Goal: Task Accomplishment & Management: Complete application form

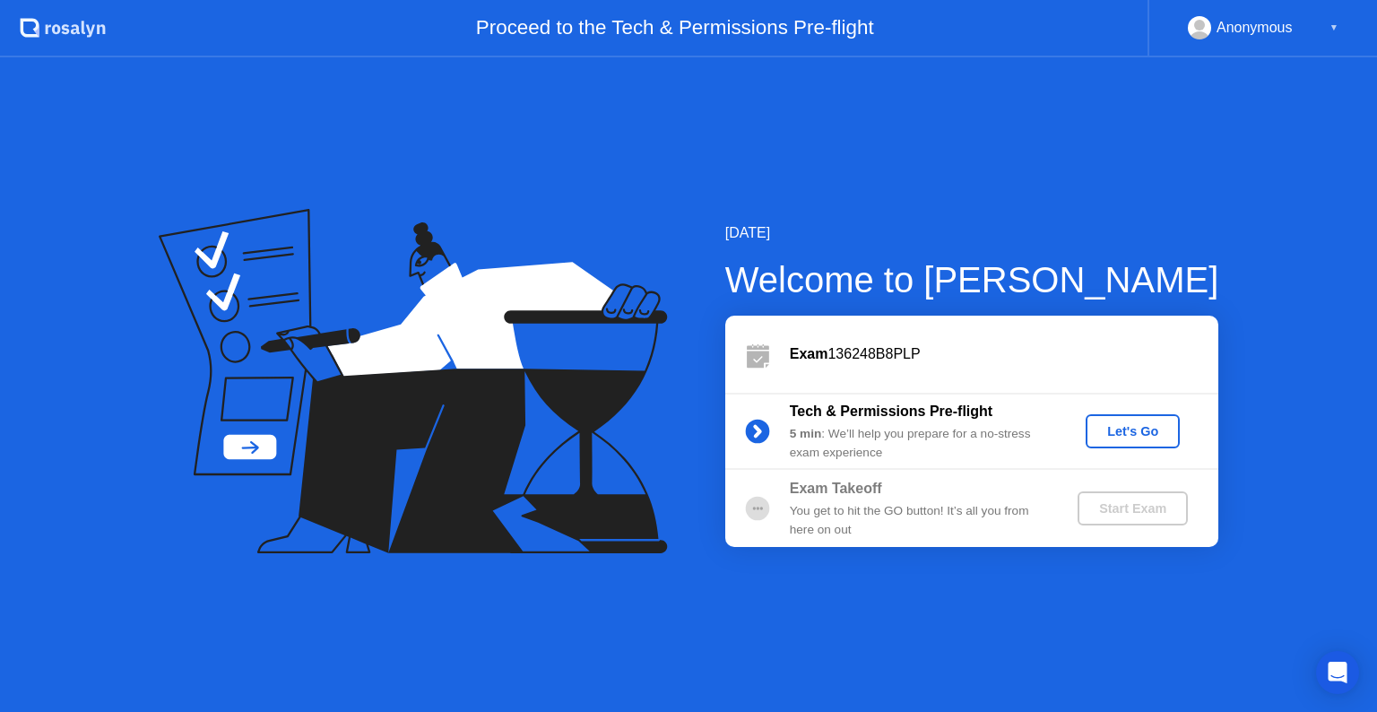
click at [1119, 424] on div "Let's Go" at bounding box center [1133, 431] width 80 height 14
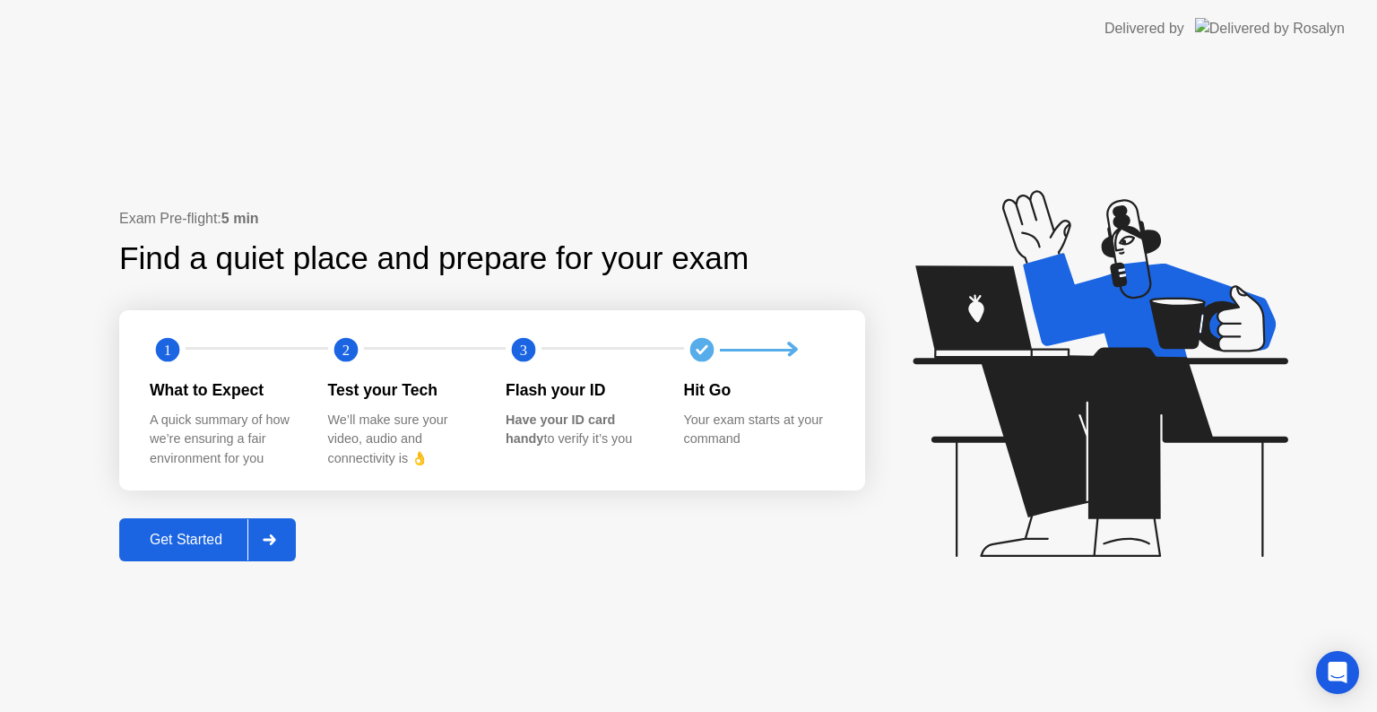
click at [172, 525] on button "Get Started" at bounding box center [207, 539] width 177 height 43
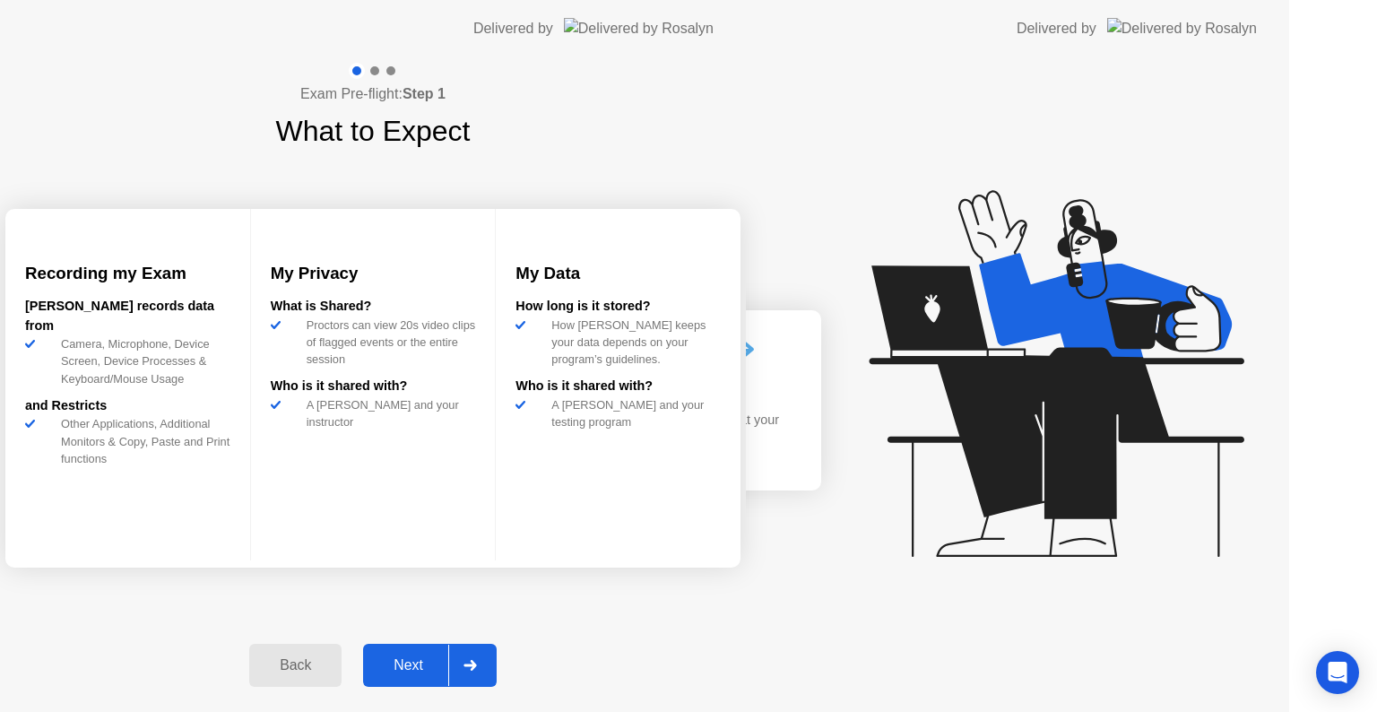
click at [172, 525] on div "Exam Pre-flight: Step 1 What to Expect Recording my Exam [PERSON_NAME] records …" at bounding box center [373, 384] width 746 height 655
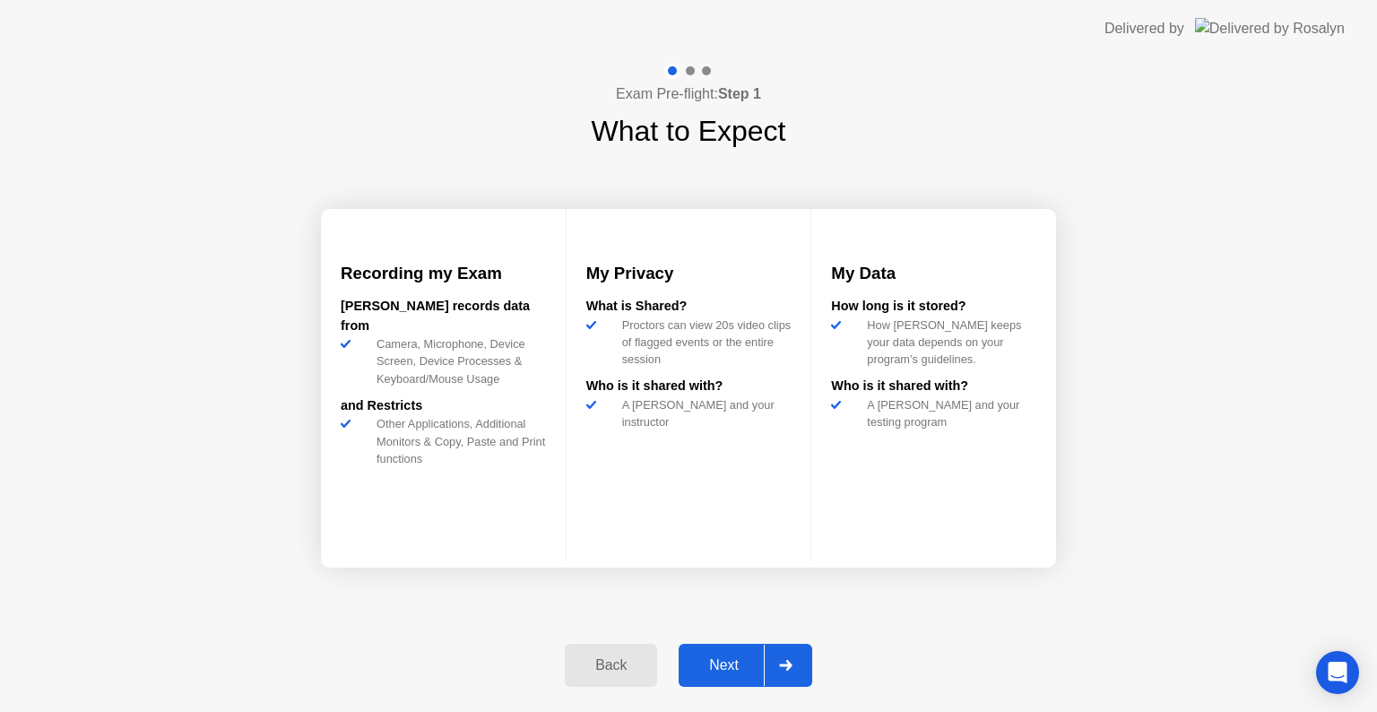
click at [664, 689] on div "Back Next" at bounding box center [688, 665] width 269 height 83
click at [703, 664] on div "Next" at bounding box center [724, 665] width 80 height 16
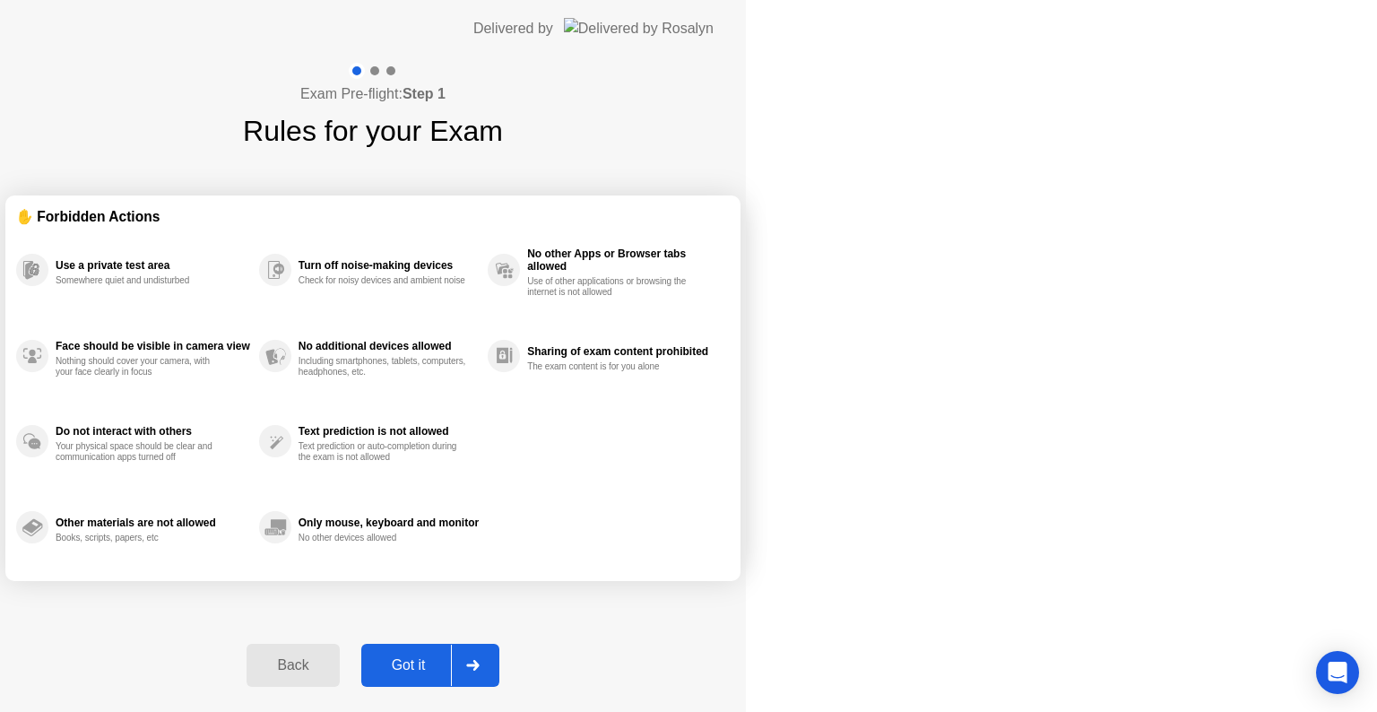
click at [451, 664] on div "Got it" at bounding box center [409, 665] width 84 height 16
select select "**********"
select select "*******"
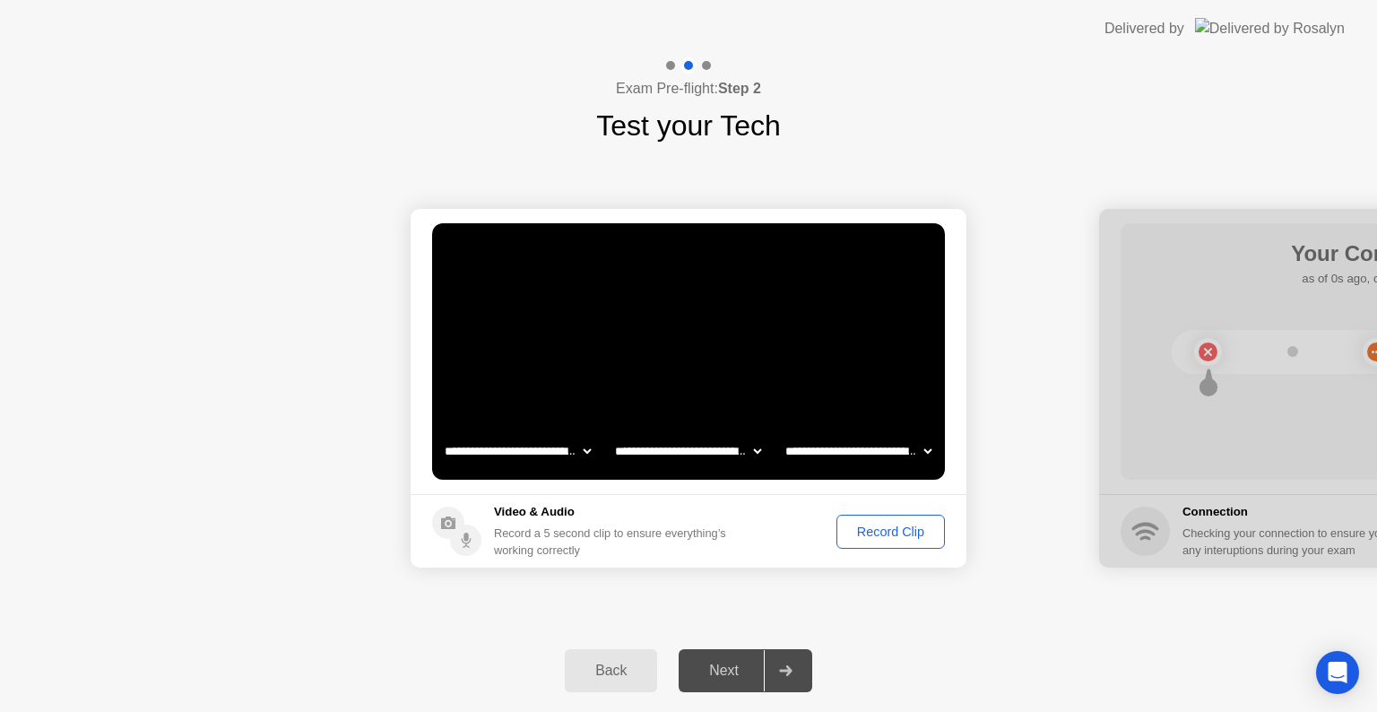
click at [873, 531] on div "Record Clip" at bounding box center [891, 532] width 96 height 14
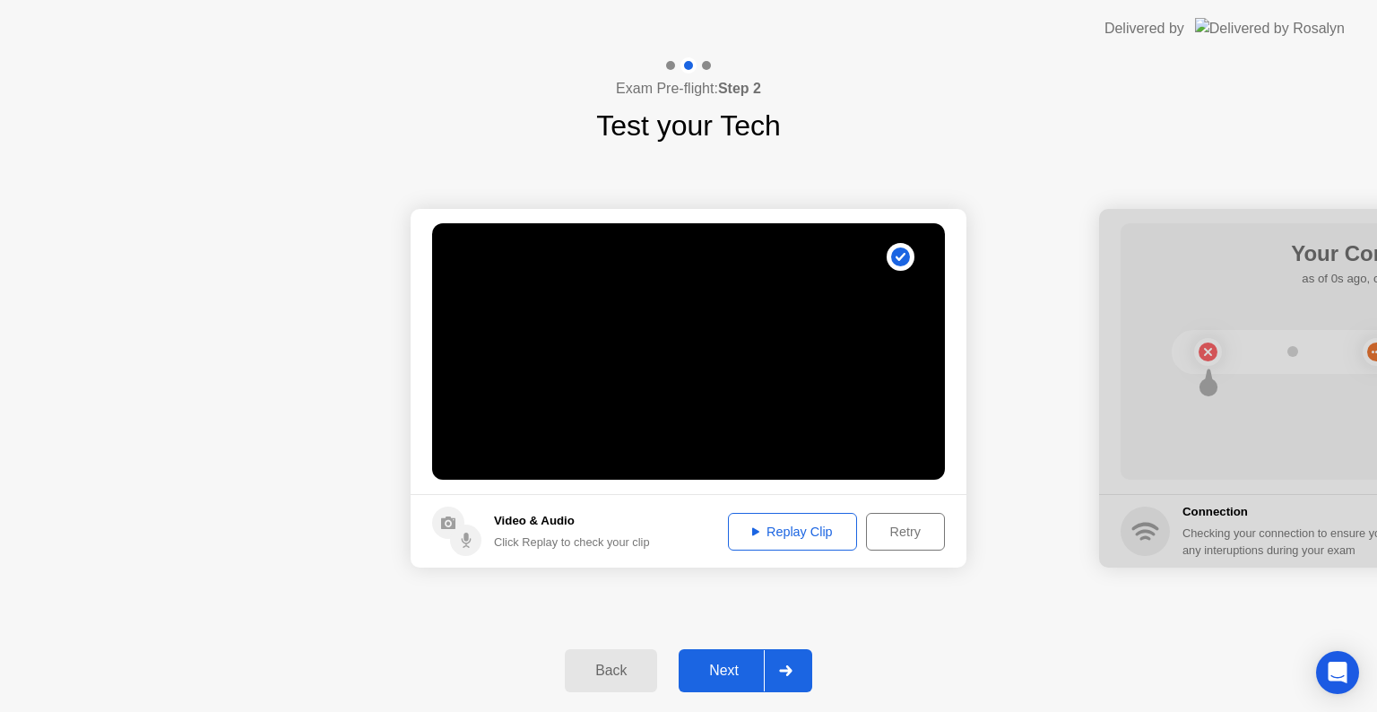
click at [832, 532] on div "Replay Clip" at bounding box center [792, 532] width 117 height 14
click at [809, 531] on div "Replay Clip" at bounding box center [792, 532] width 117 height 14
click at [735, 679] on div "Next" at bounding box center [724, 671] width 80 height 16
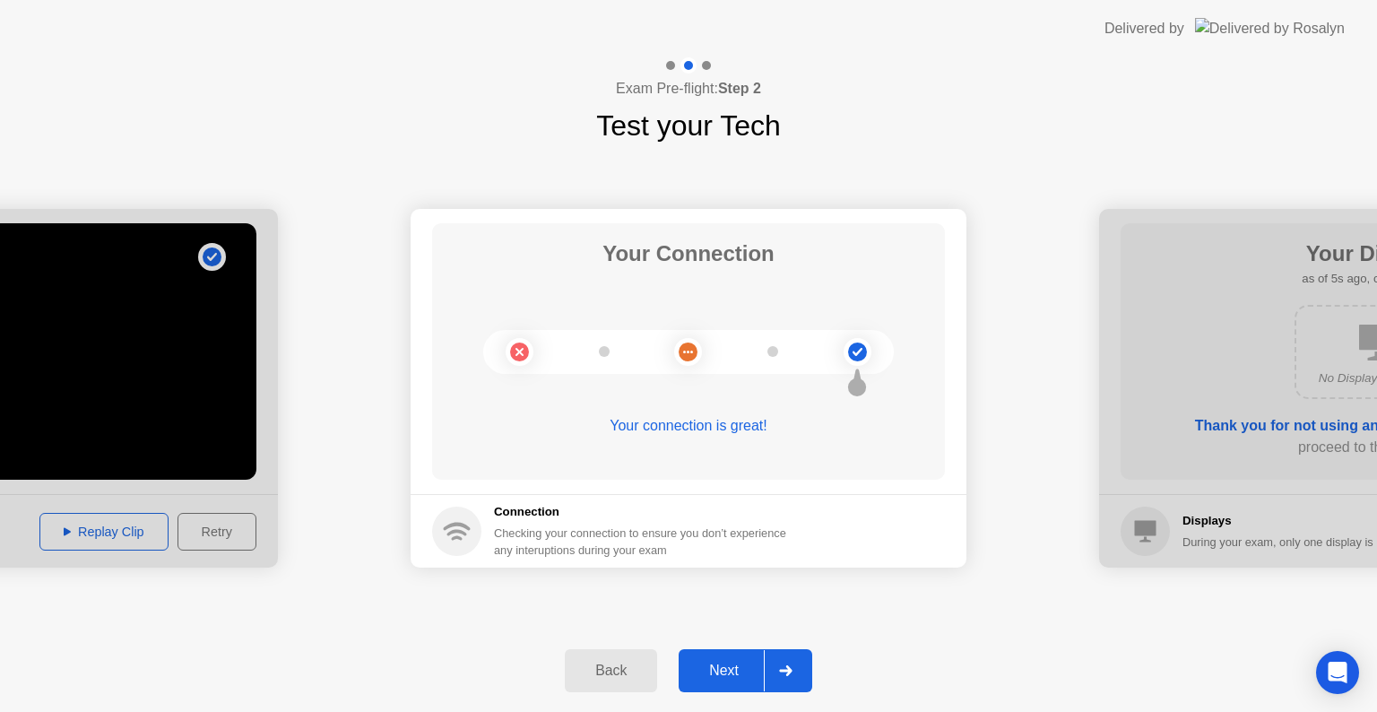
click at [735, 679] on div "Next" at bounding box center [724, 671] width 80 height 16
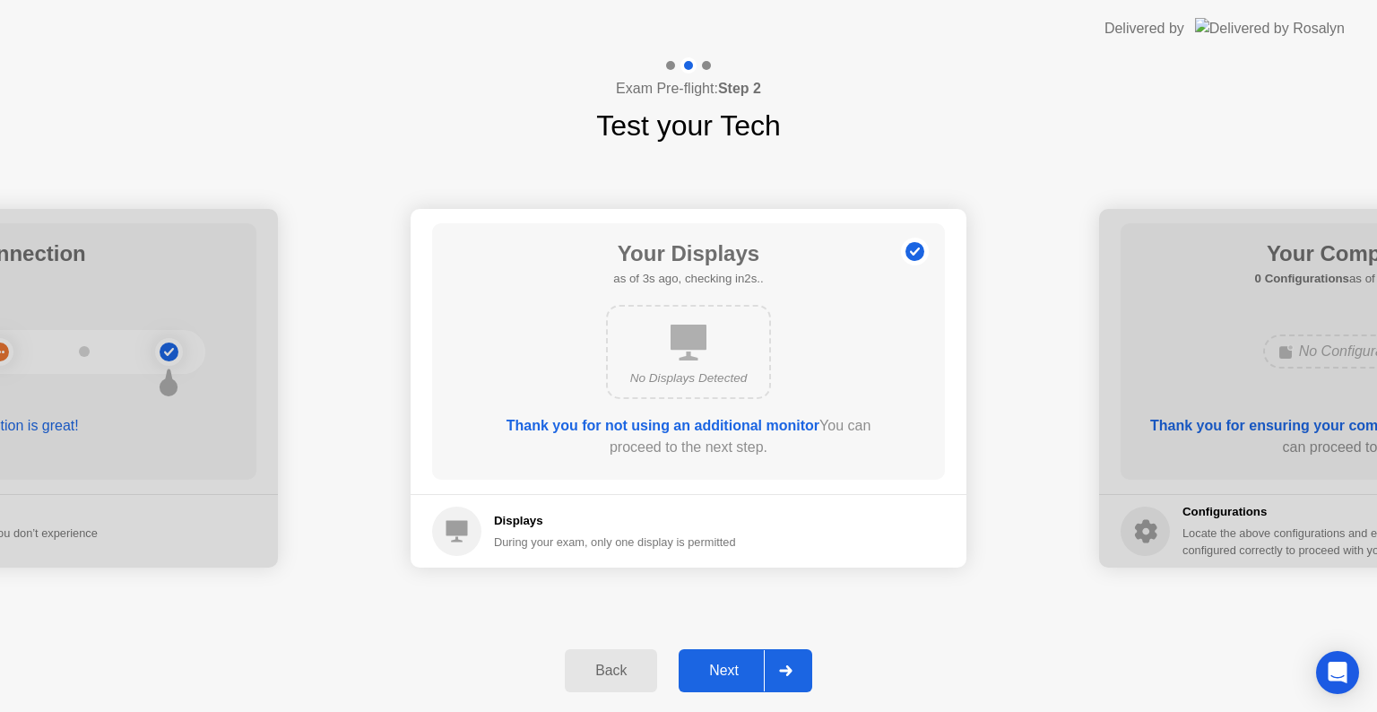
click at [735, 679] on div "Next" at bounding box center [724, 671] width 80 height 16
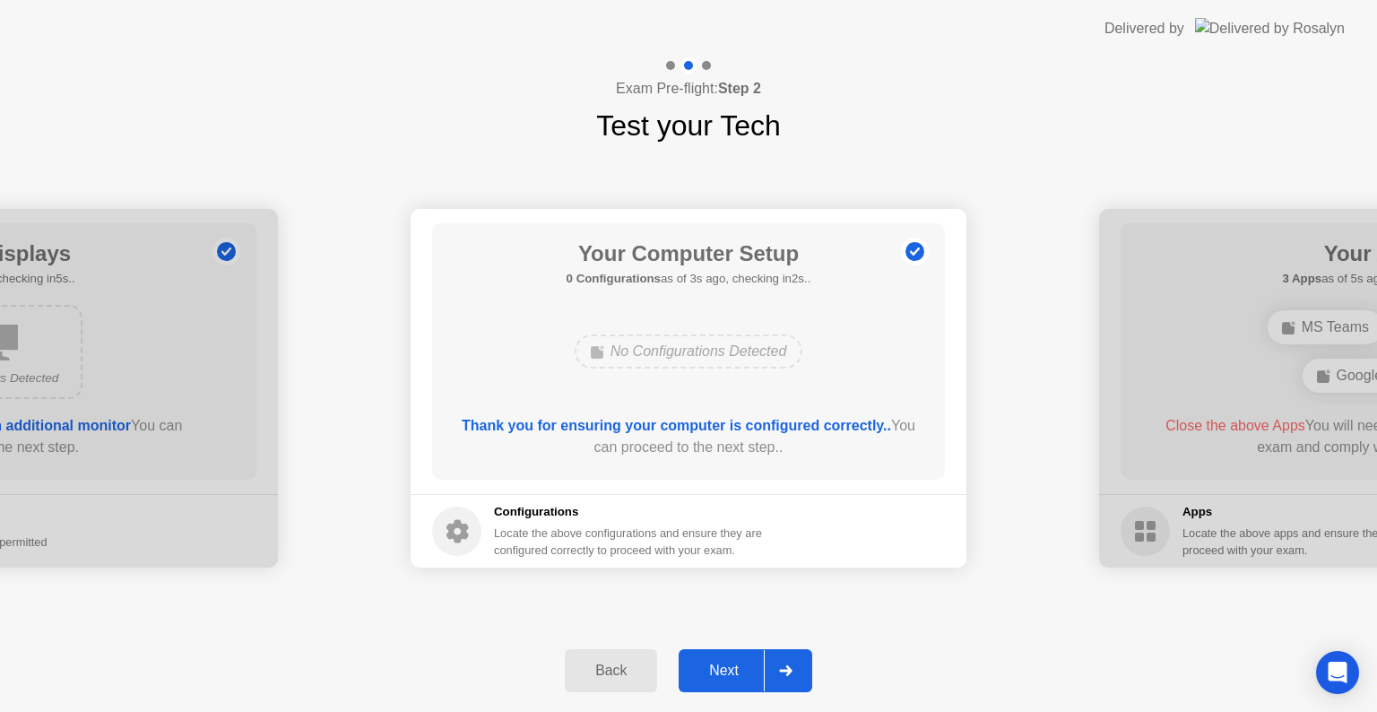
click at [735, 679] on div "Next" at bounding box center [724, 671] width 80 height 16
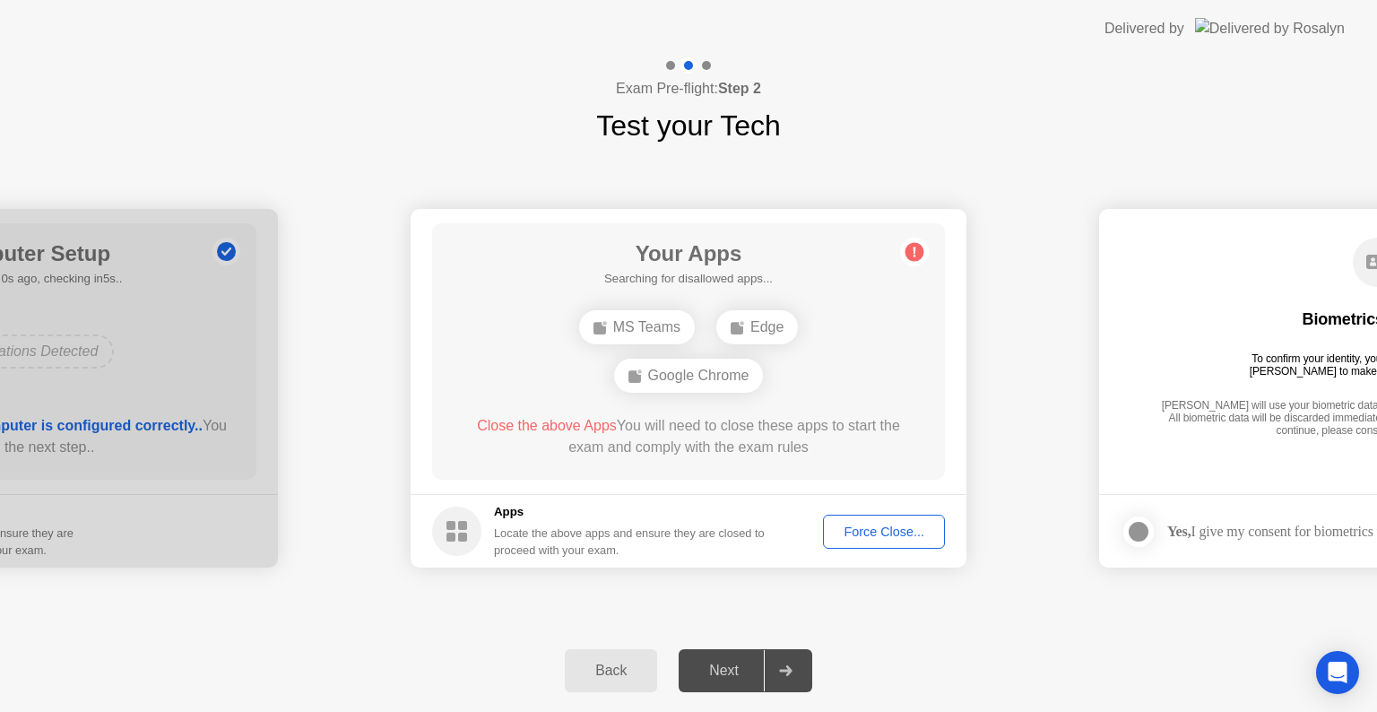
click at [890, 533] on div "Force Close..." at bounding box center [884, 532] width 109 height 14
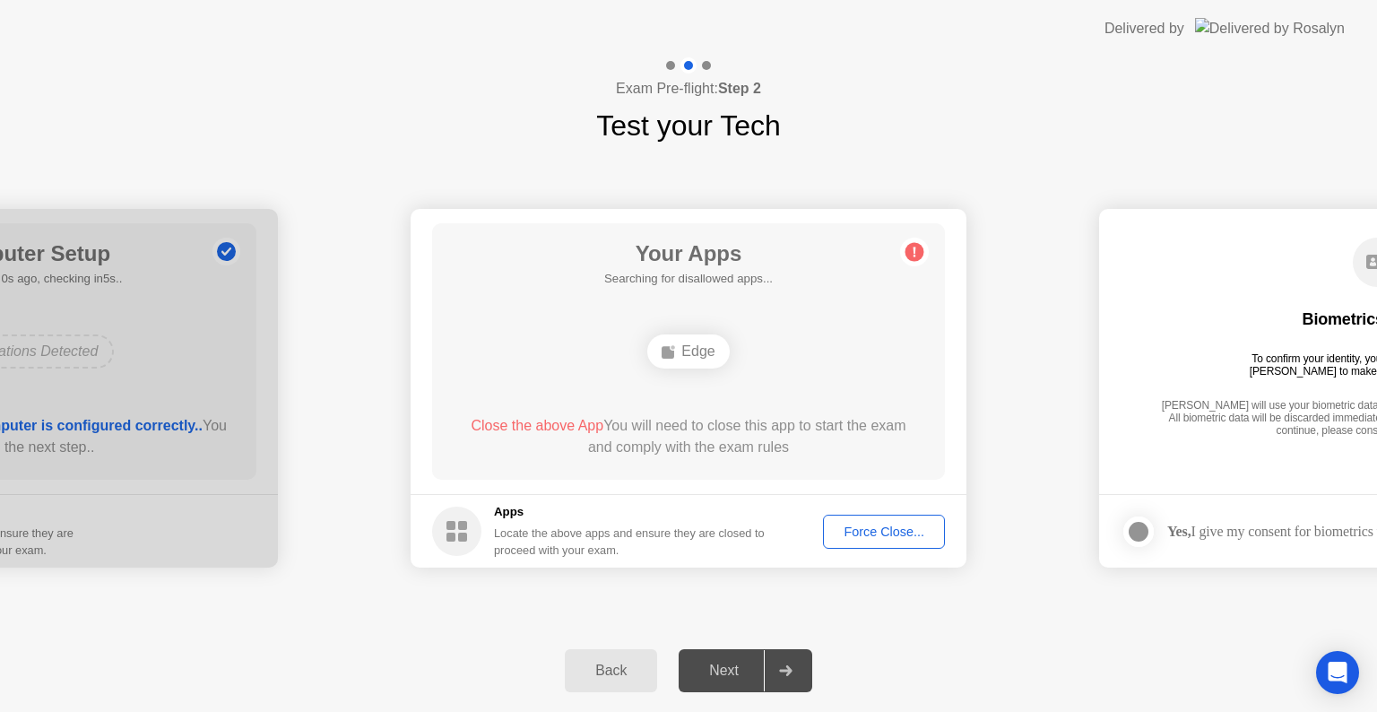
click at [732, 663] on div "Next" at bounding box center [724, 671] width 80 height 16
click at [867, 526] on div "Force Close..." at bounding box center [884, 532] width 109 height 14
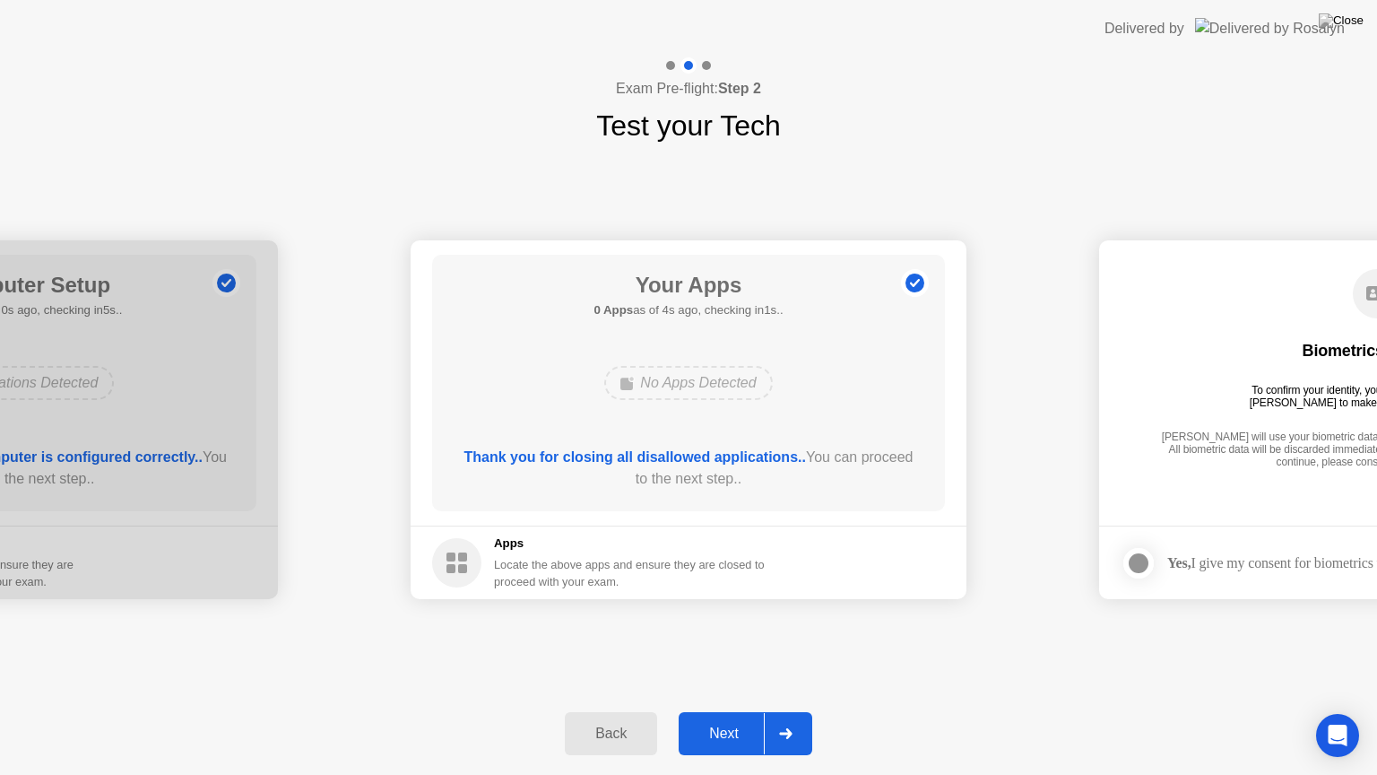
click at [712, 711] on div "Next" at bounding box center [724, 733] width 80 height 16
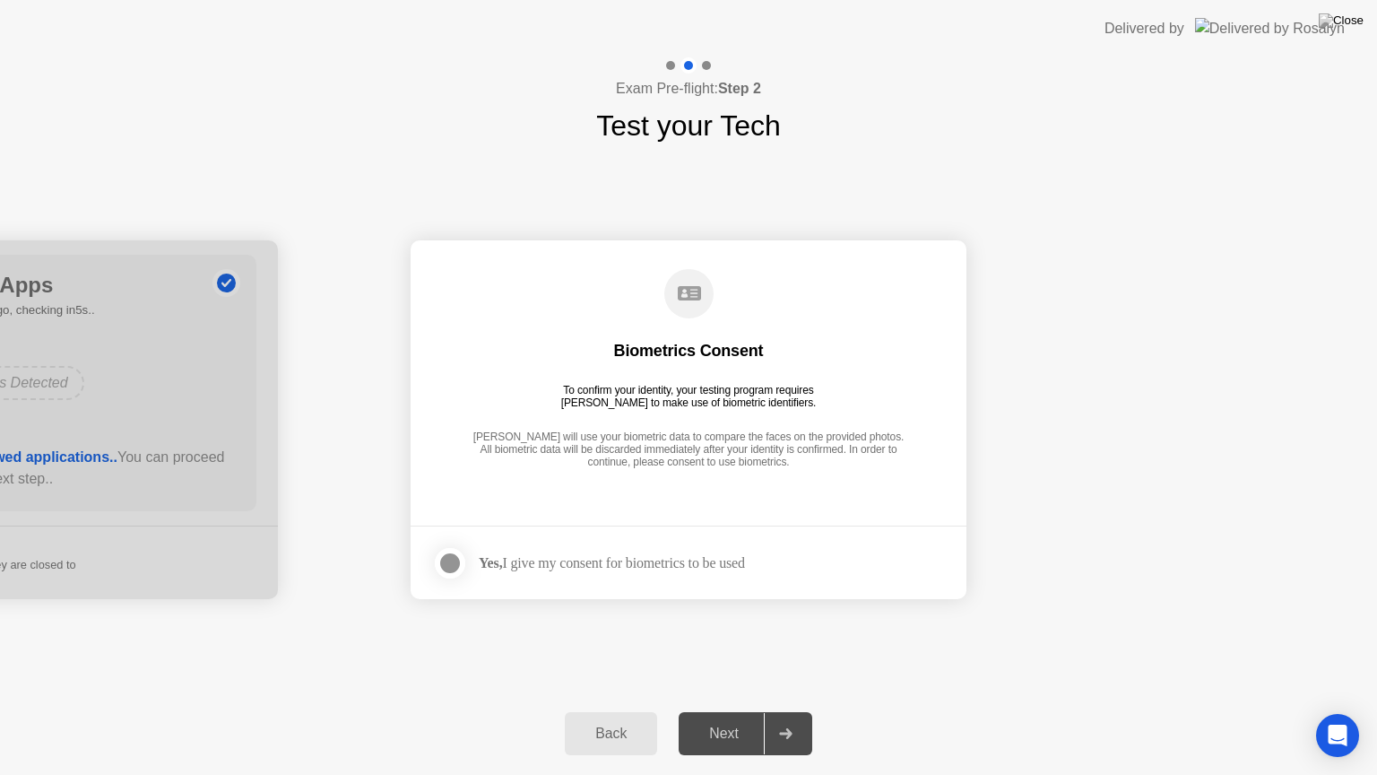
click at [446, 558] on div at bounding box center [450, 563] width 22 height 22
click at [728, 711] on div "Next" at bounding box center [724, 733] width 80 height 16
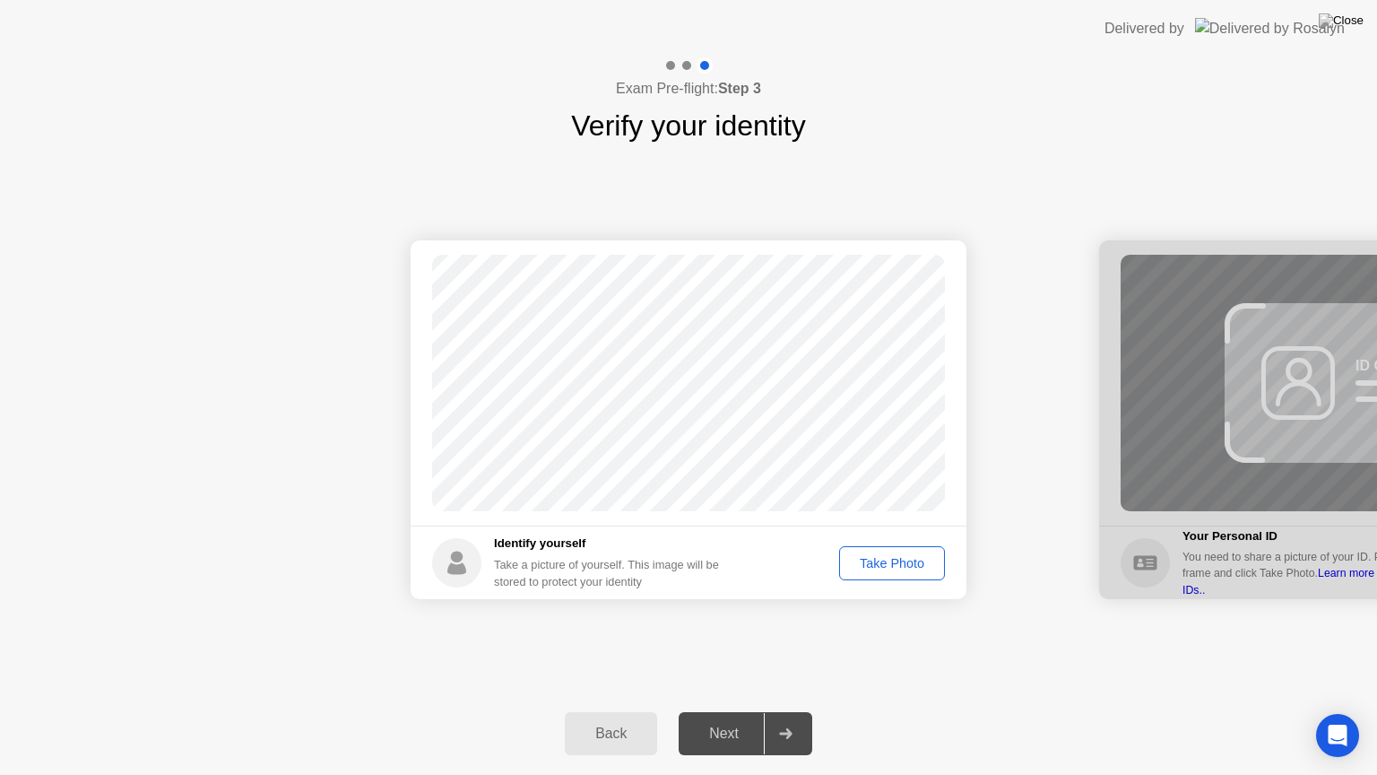
click at [897, 562] on div "Take Photo" at bounding box center [892, 563] width 93 height 14
click at [742, 711] on button "Next" at bounding box center [746, 733] width 134 height 43
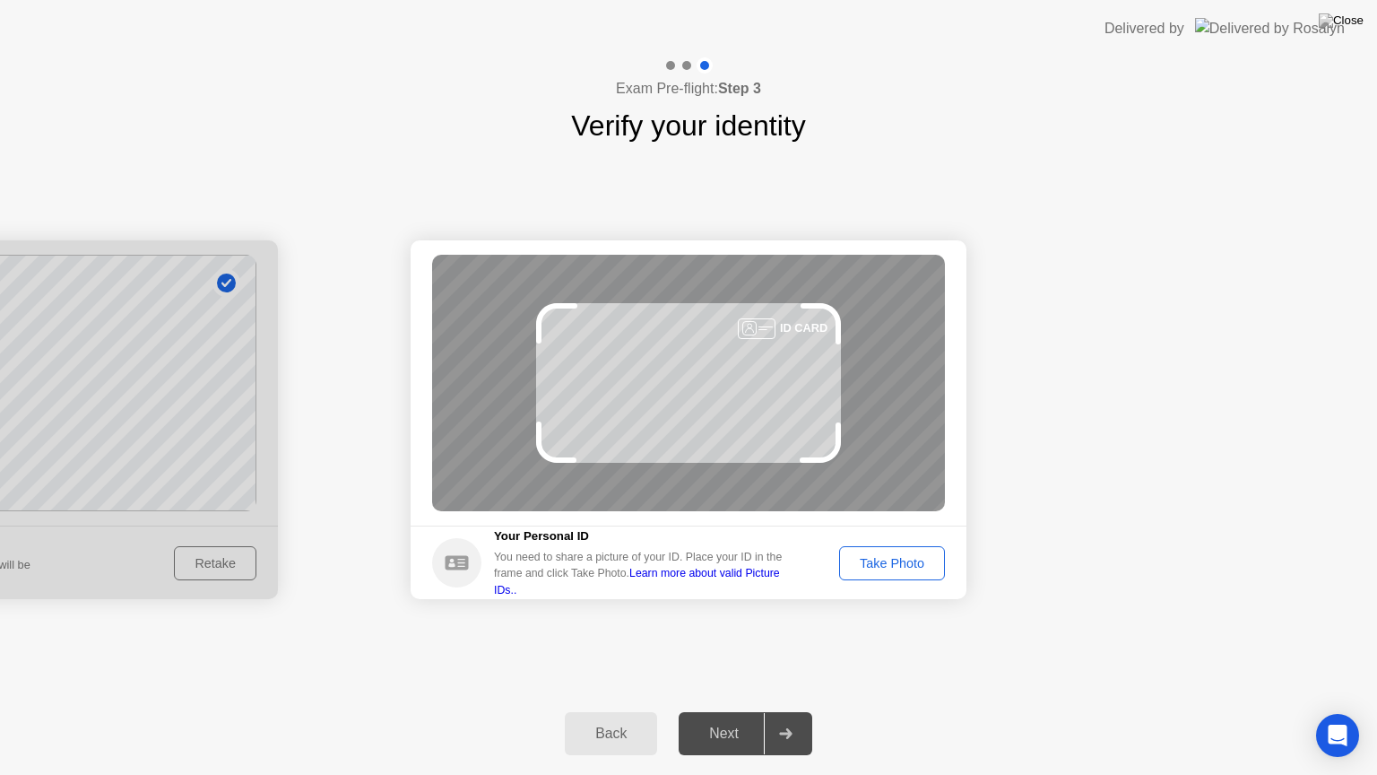
click at [900, 570] on div "Take Photo" at bounding box center [892, 563] width 93 height 14
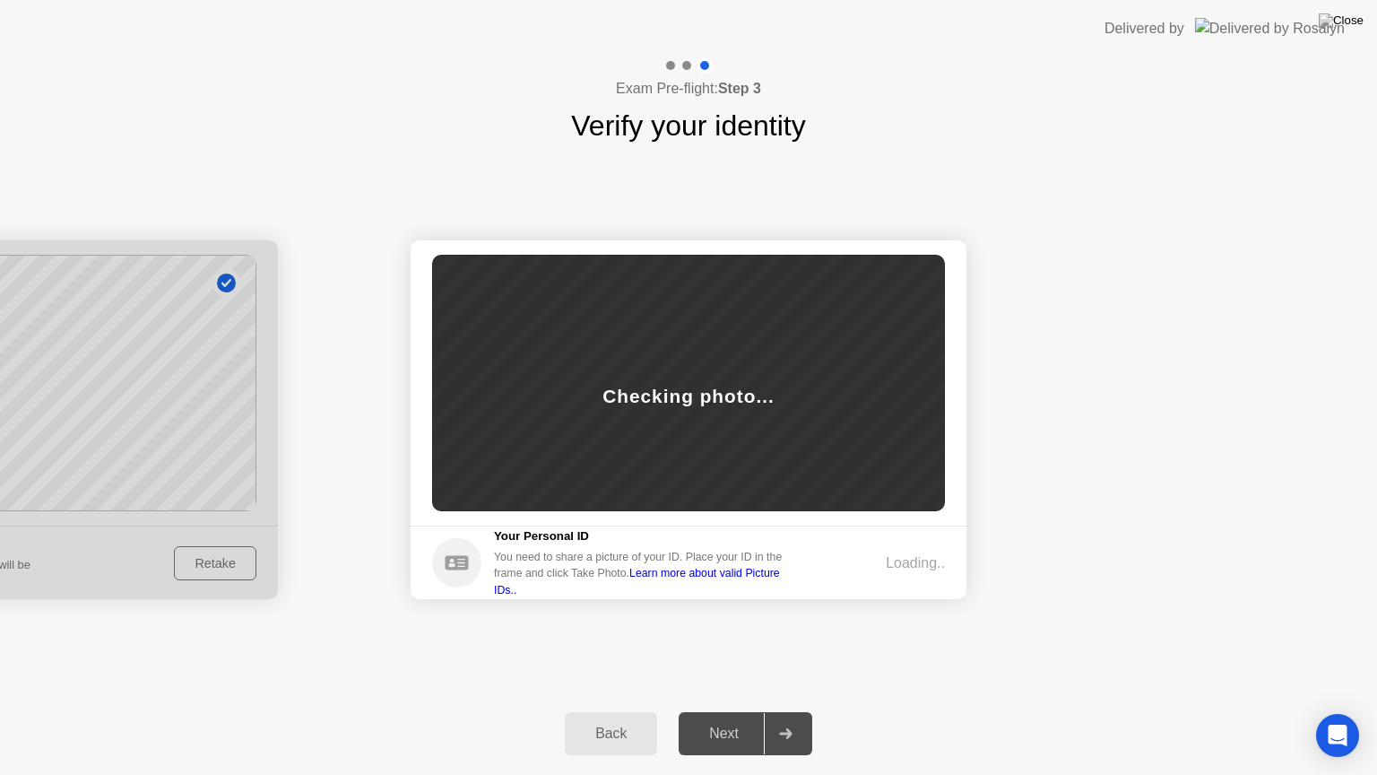
click at [900, 570] on div "Loading.." at bounding box center [915, 563] width 59 height 22
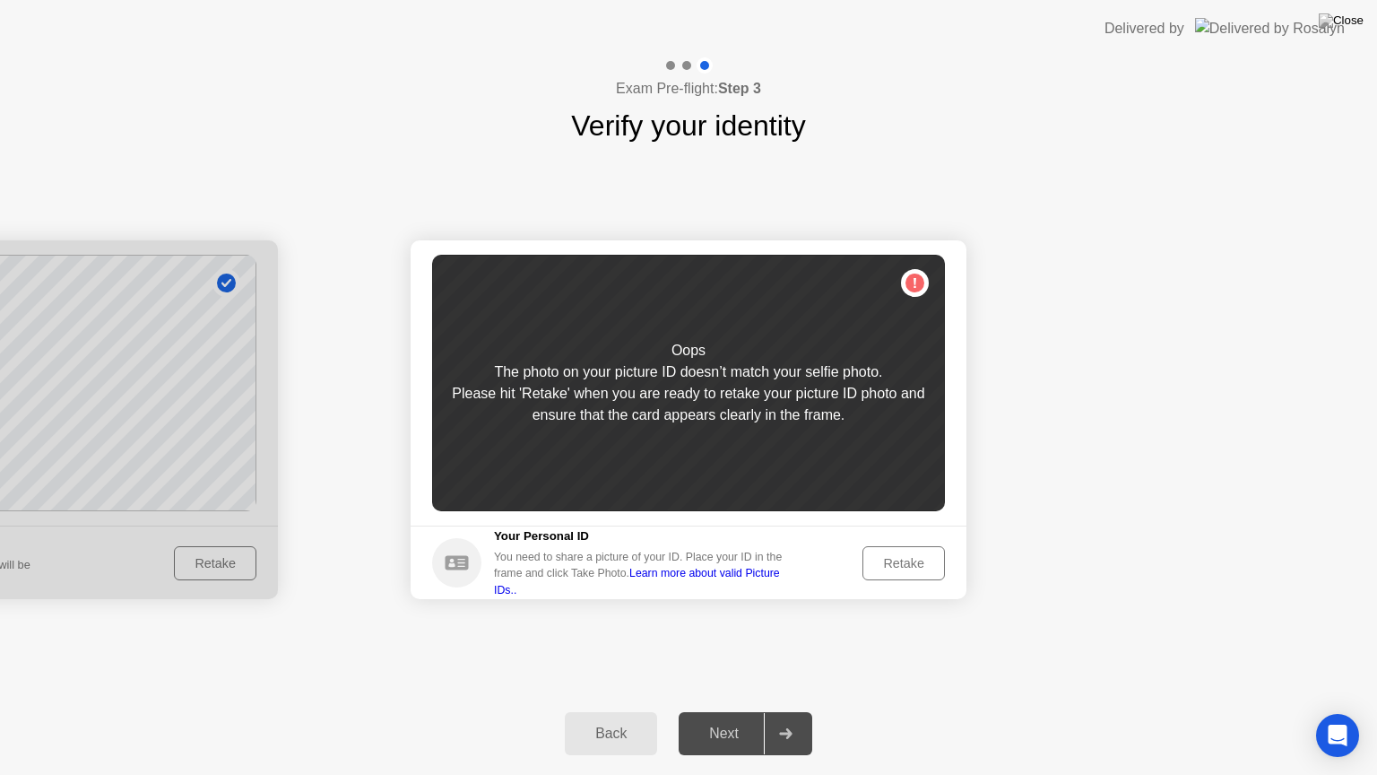
click at [904, 561] on div "Retake" at bounding box center [904, 563] width 70 height 14
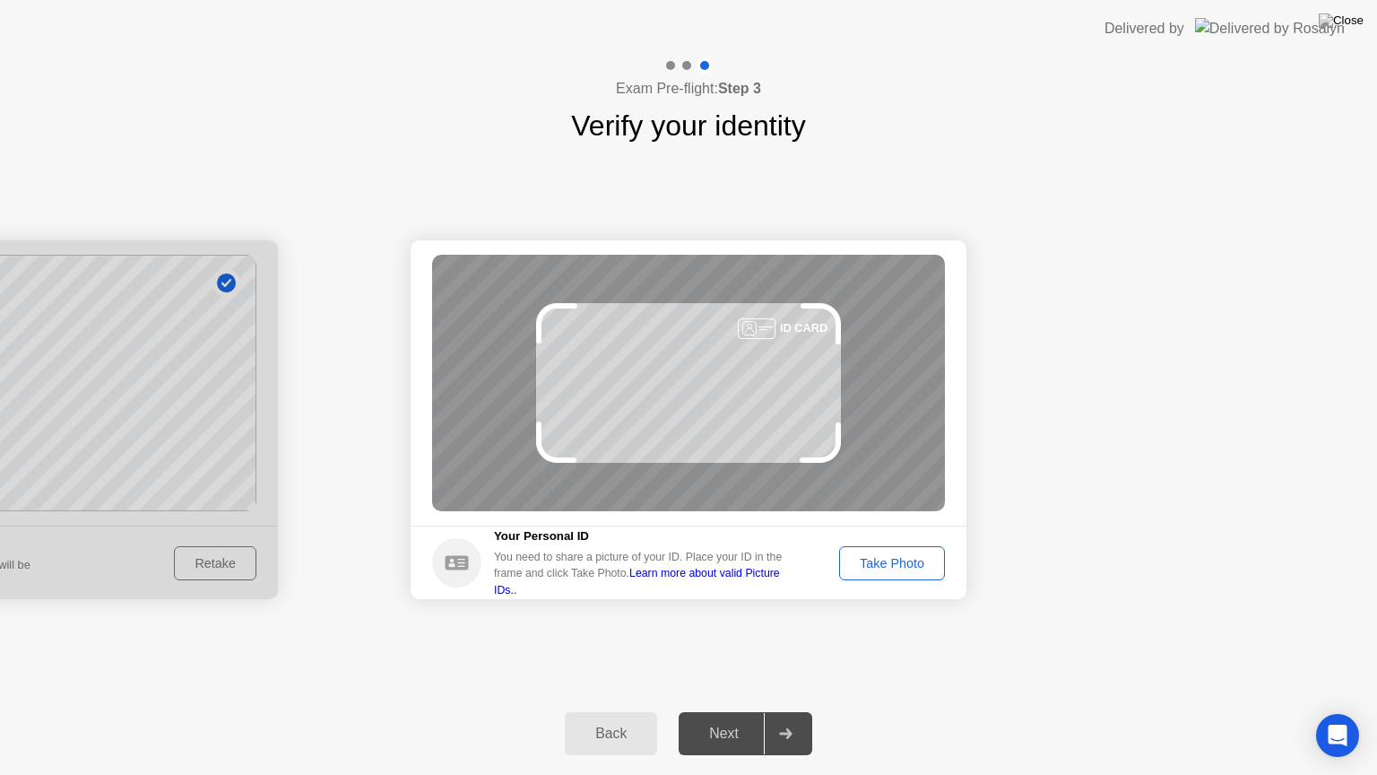
click at [646, 711] on div "Back" at bounding box center [611, 733] width 82 height 16
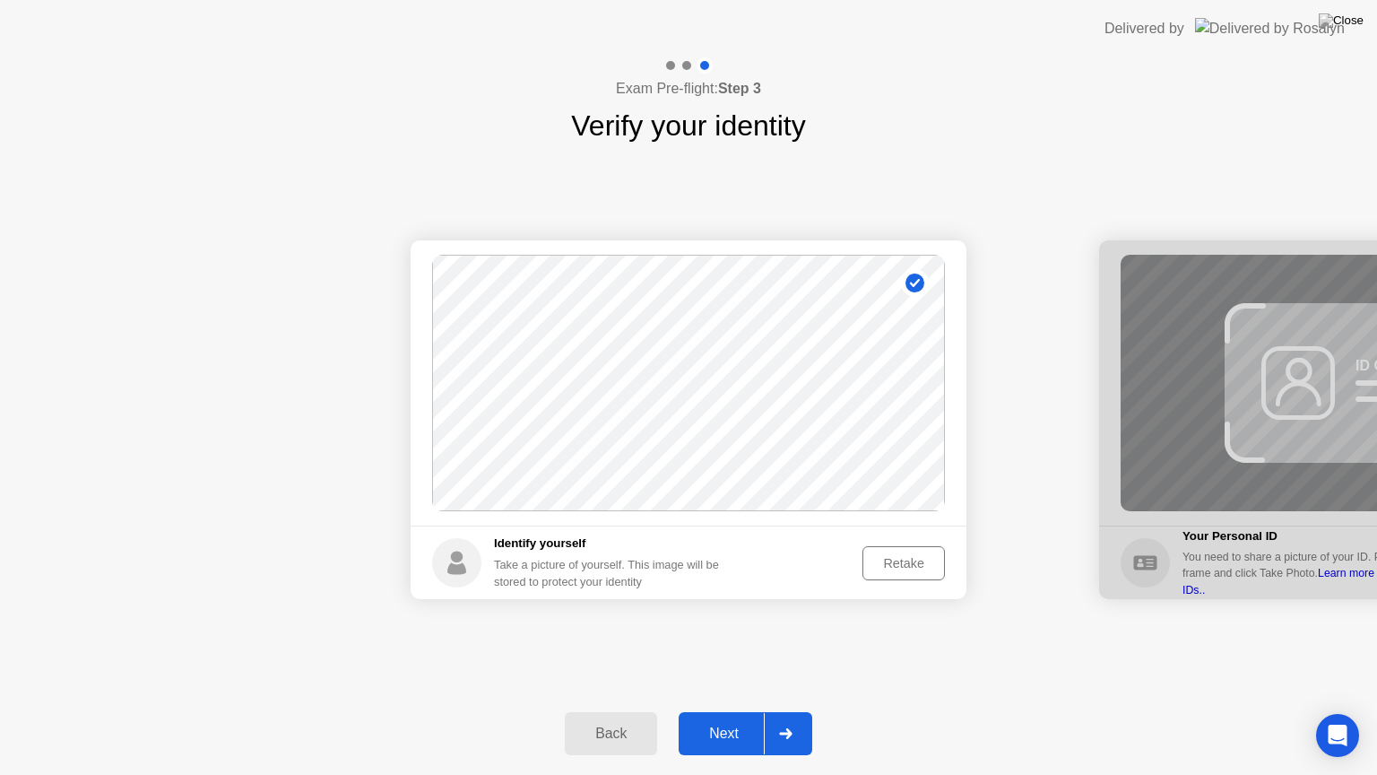
click at [646, 711] on div "Back" at bounding box center [611, 733] width 82 height 16
select select "**********"
select select "*******"
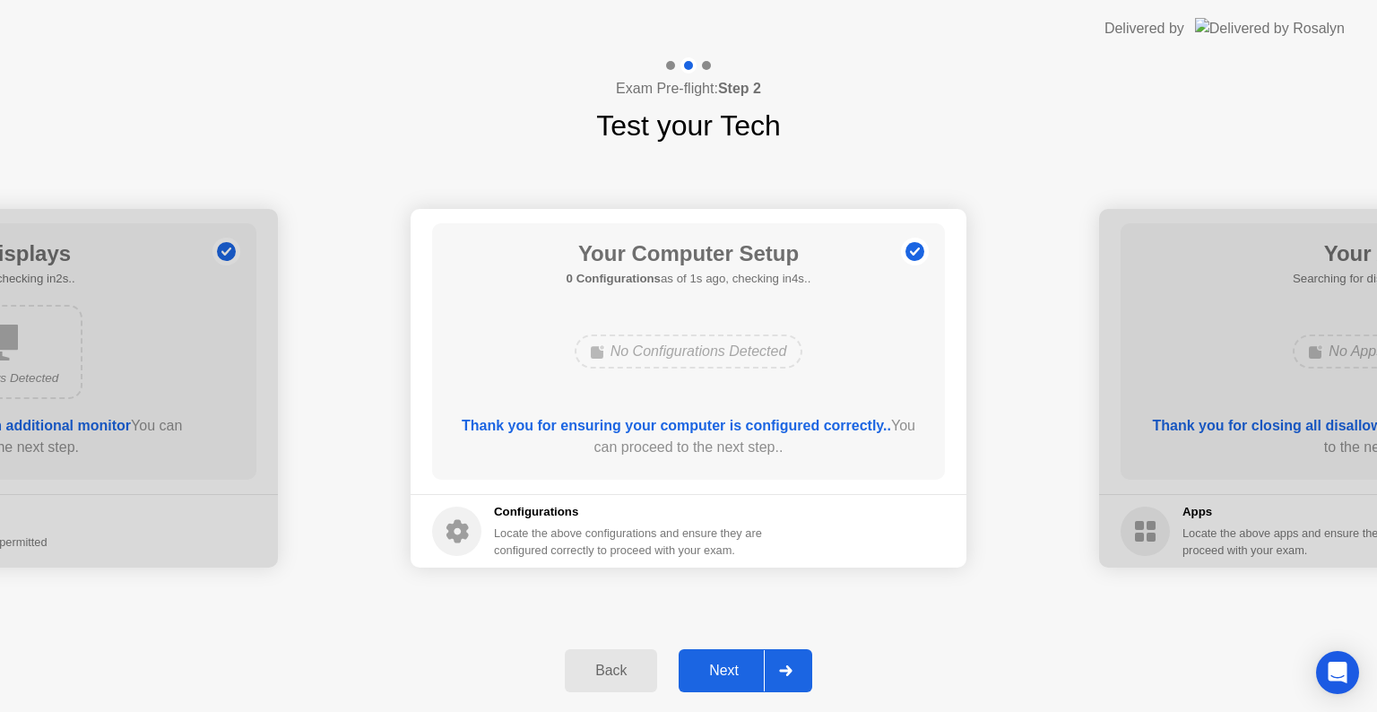
click at [742, 663] on div "Next" at bounding box center [724, 671] width 80 height 16
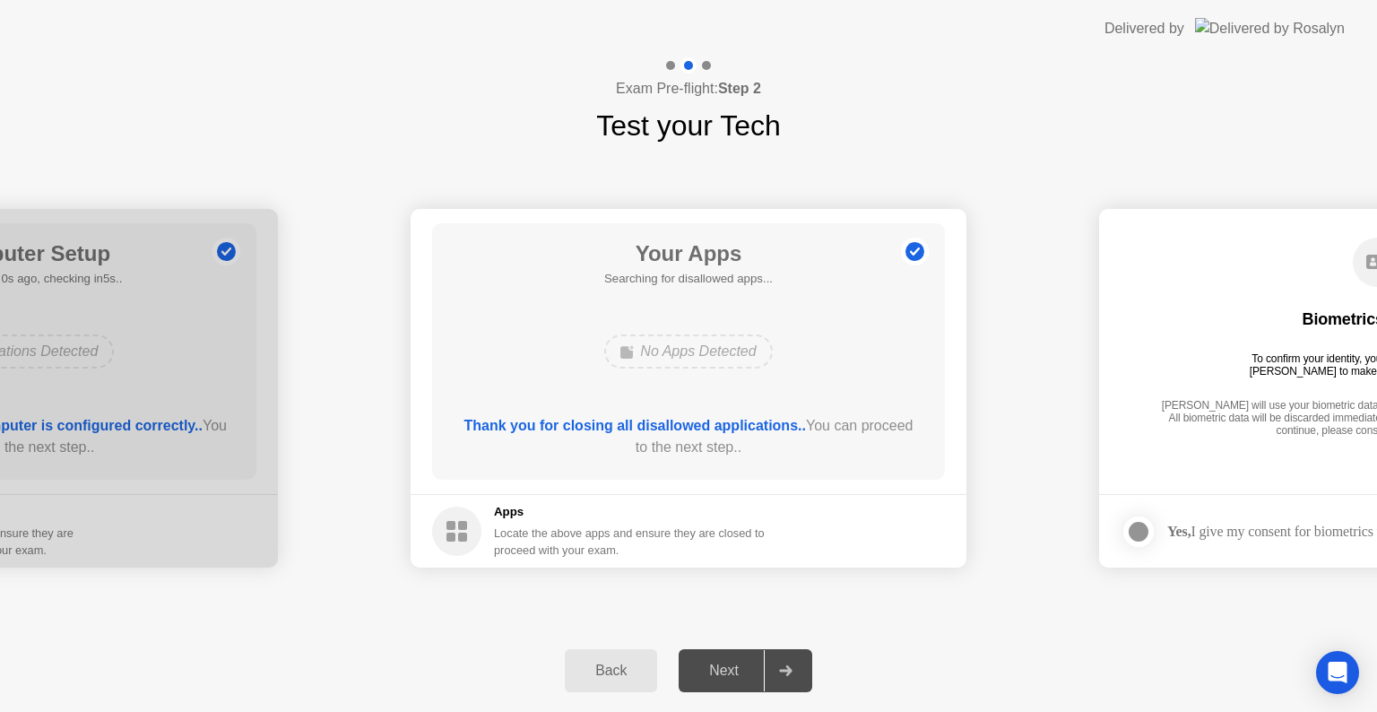
click at [742, 663] on div "Next" at bounding box center [724, 671] width 80 height 16
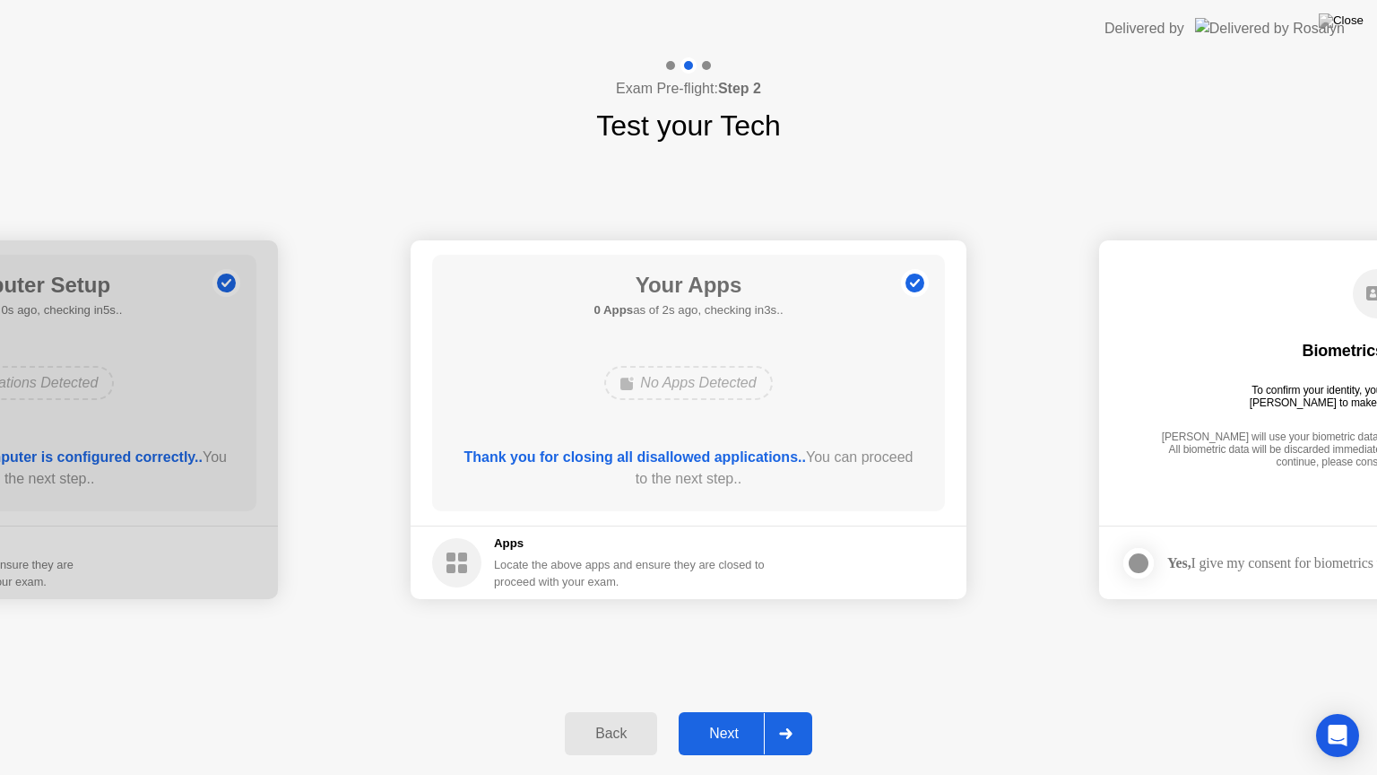
click at [744, 711] on div "Next" at bounding box center [724, 733] width 80 height 16
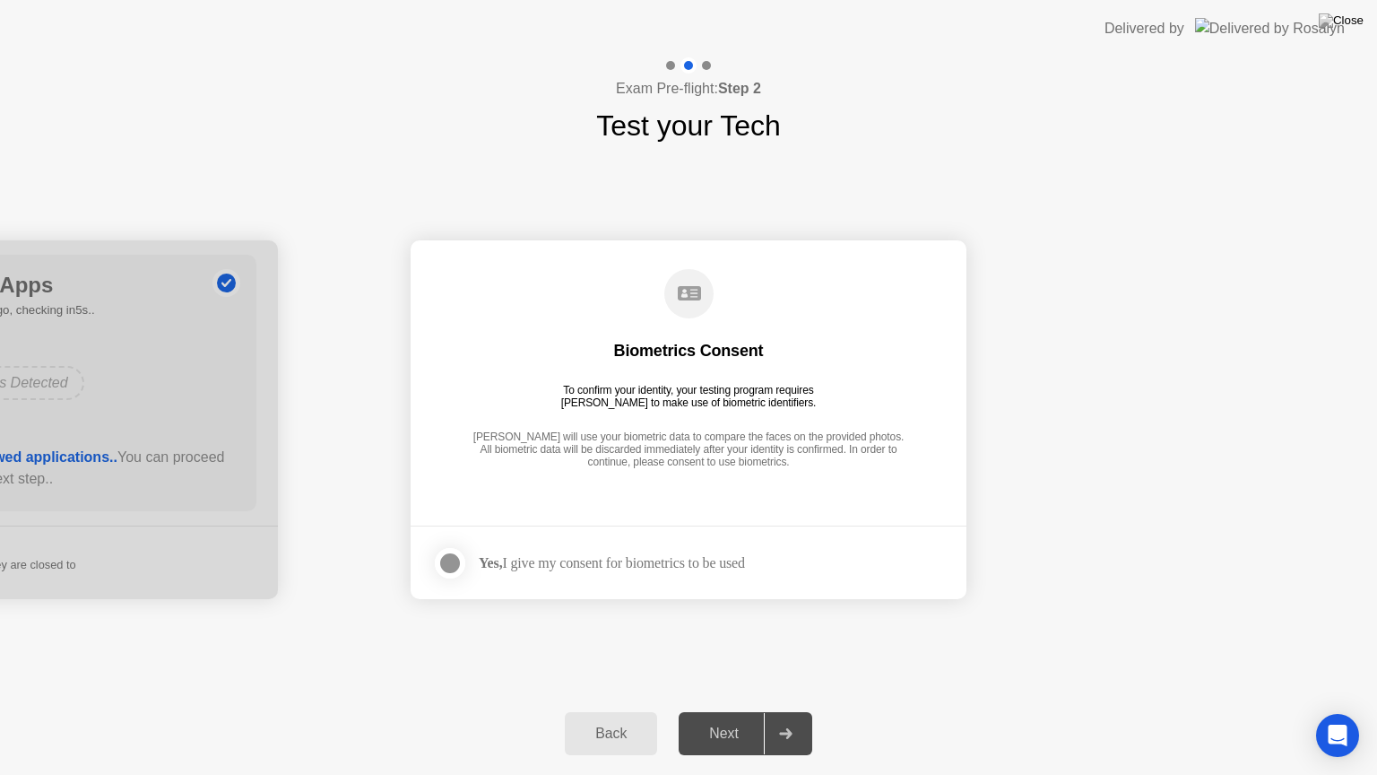
click at [453, 569] on div at bounding box center [450, 563] width 22 height 22
click at [714, 711] on div "Next" at bounding box center [724, 733] width 80 height 16
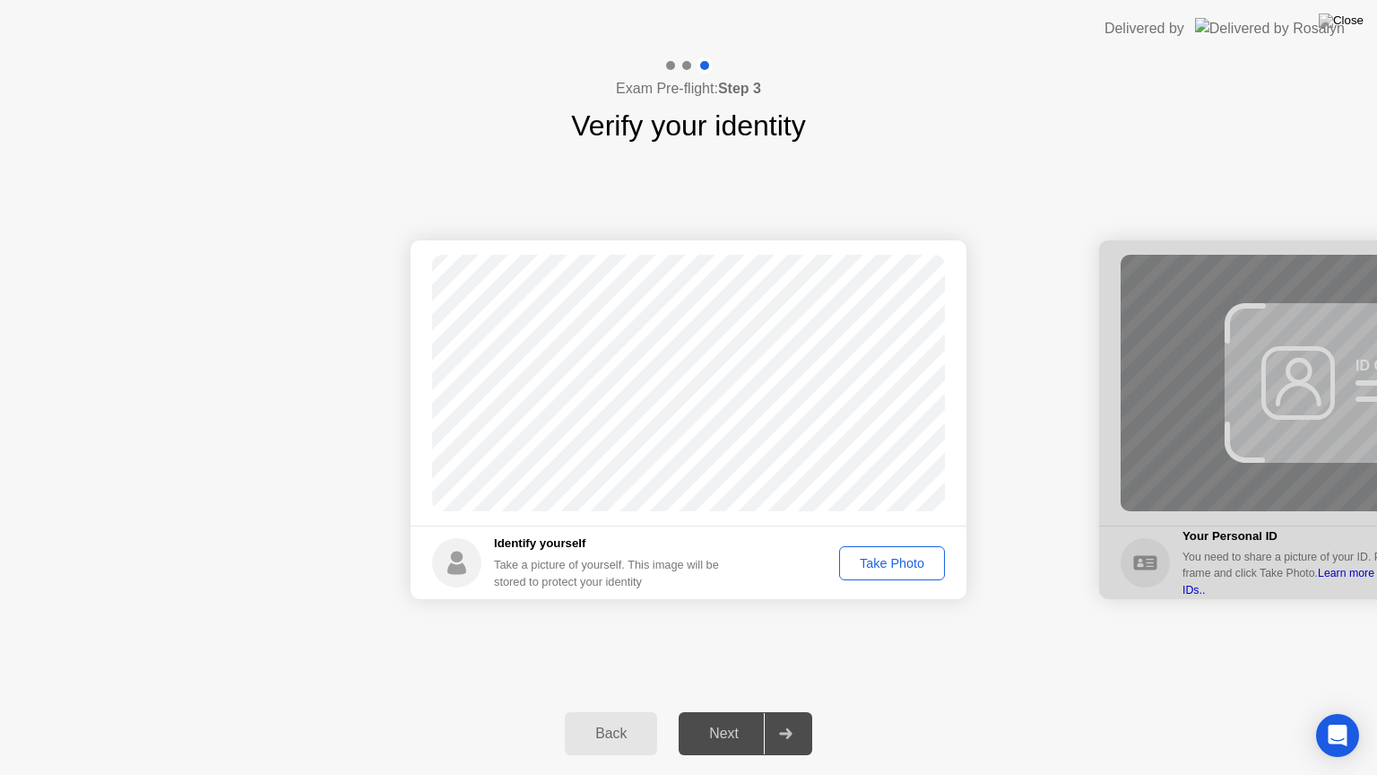
click at [868, 560] on div "Take Photo" at bounding box center [892, 563] width 93 height 14
click at [743, 711] on button "Next" at bounding box center [746, 733] width 134 height 43
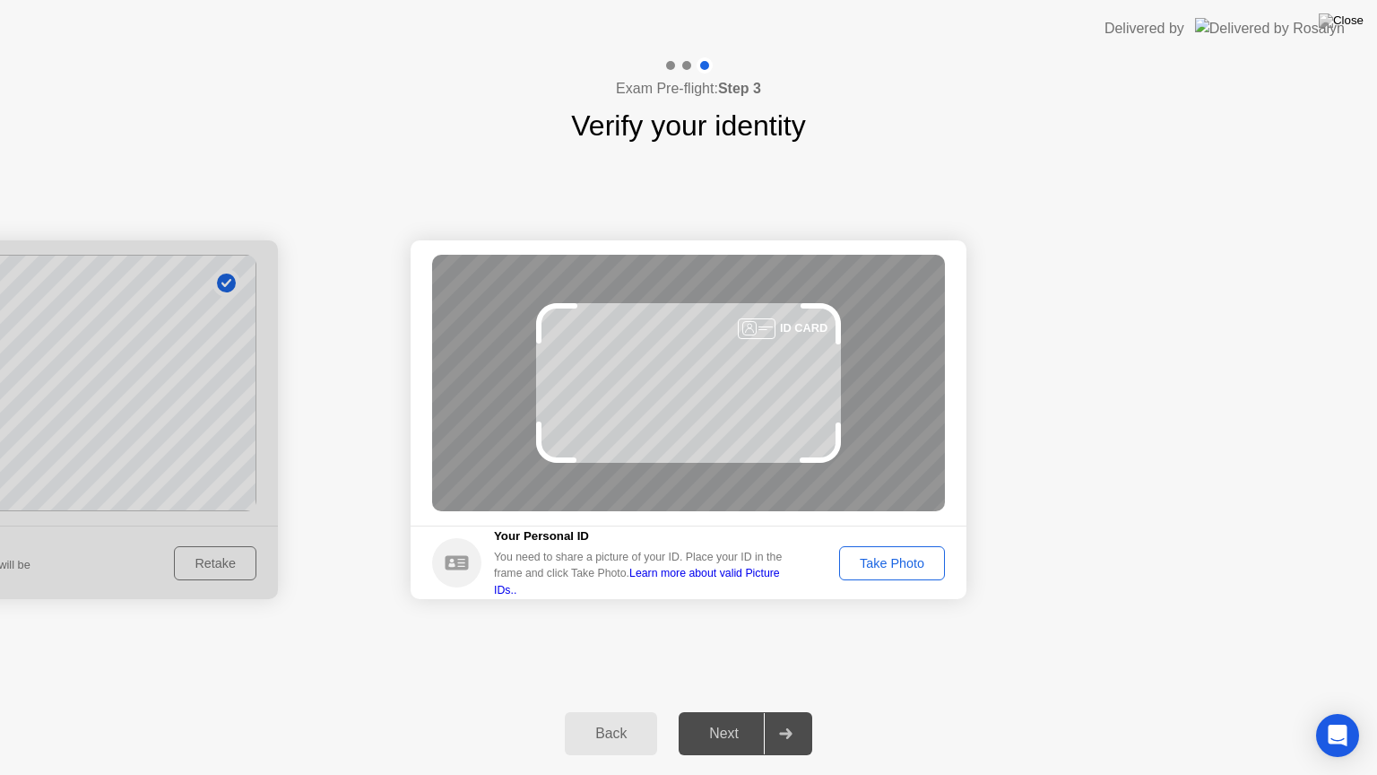
click at [879, 579] on footer "Your Personal ID You need to share a picture of your ID. Place your ID in the f…" at bounding box center [689, 563] width 556 height 74
click at [882, 560] on div "Take Photo" at bounding box center [892, 563] width 93 height 14
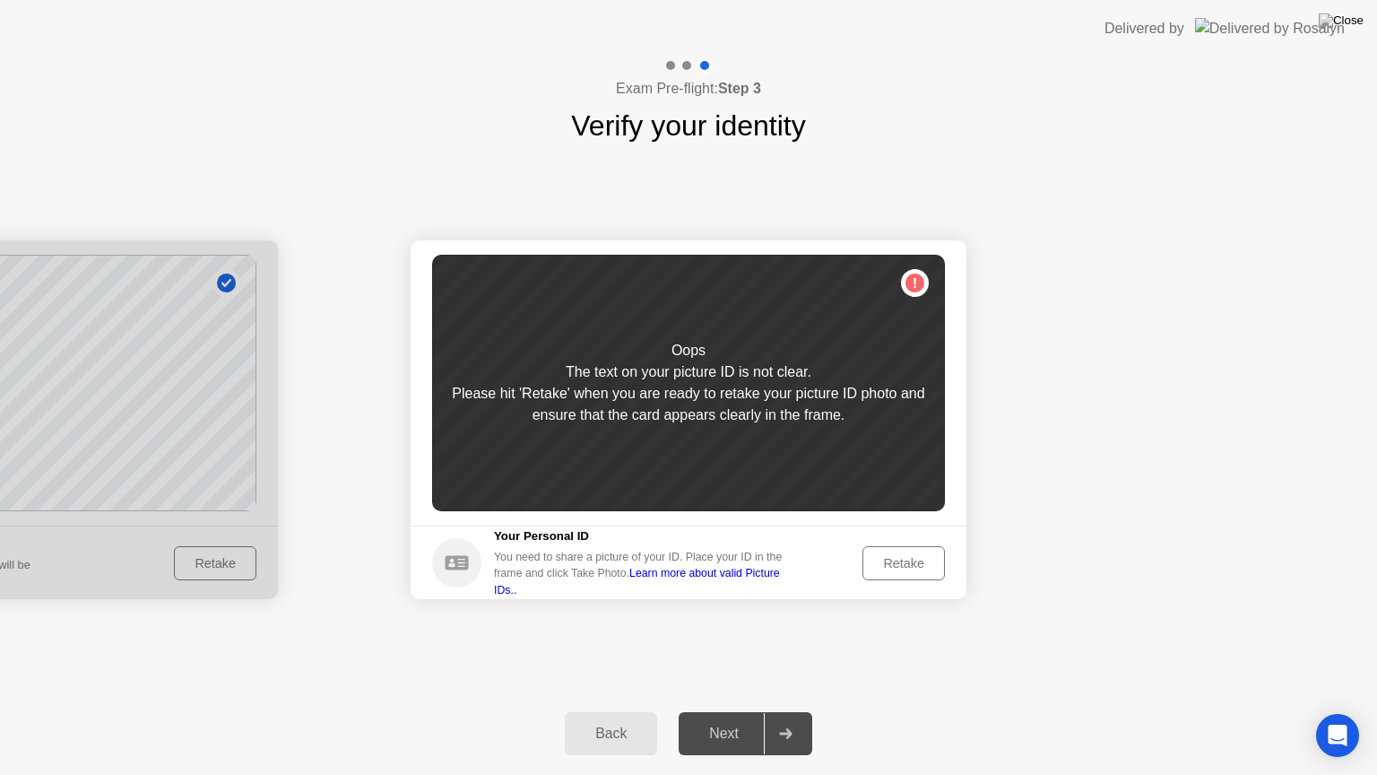
click at [896, 563] on div "Retake" at bounding box center [904, 563] width 70 height 14
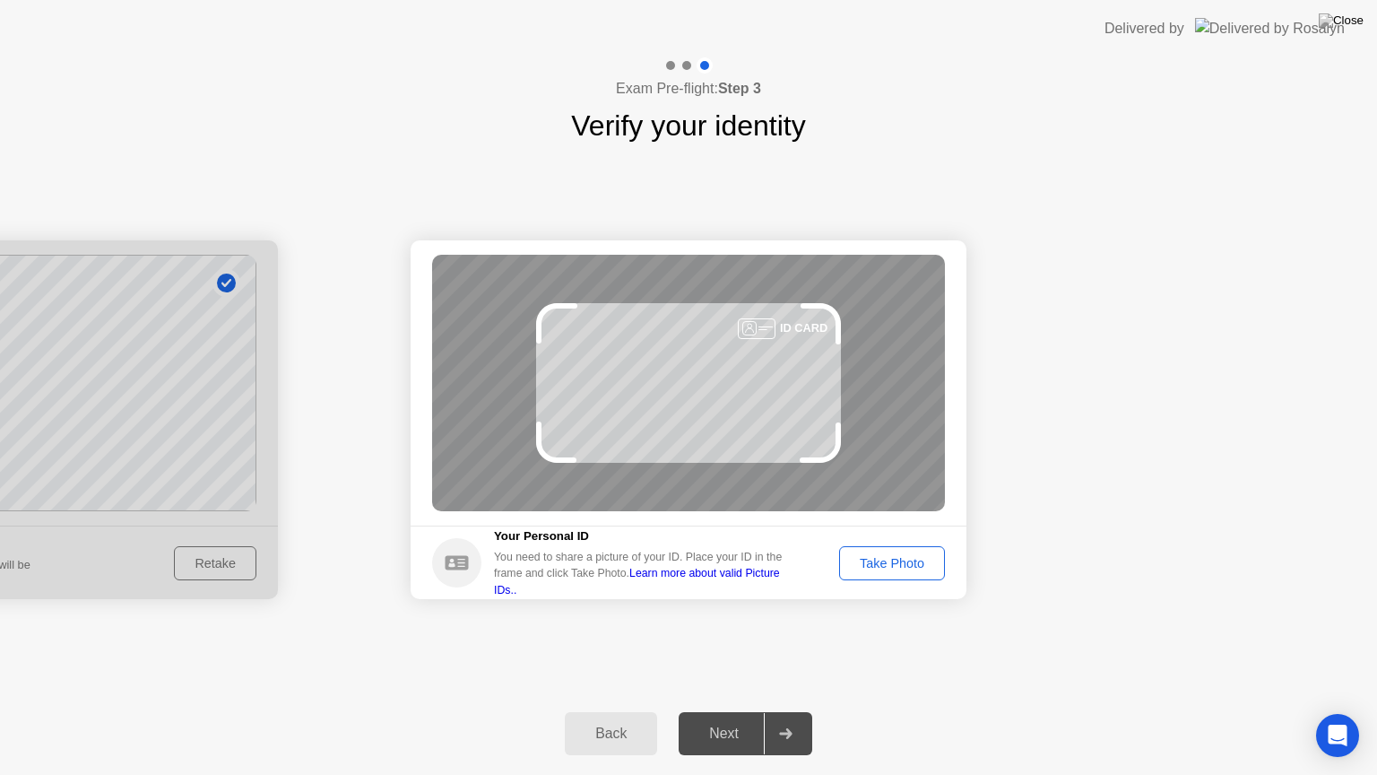
click at [896, 563] on div "Take Photo" at bounding box center [892, 563] width 93 height 14
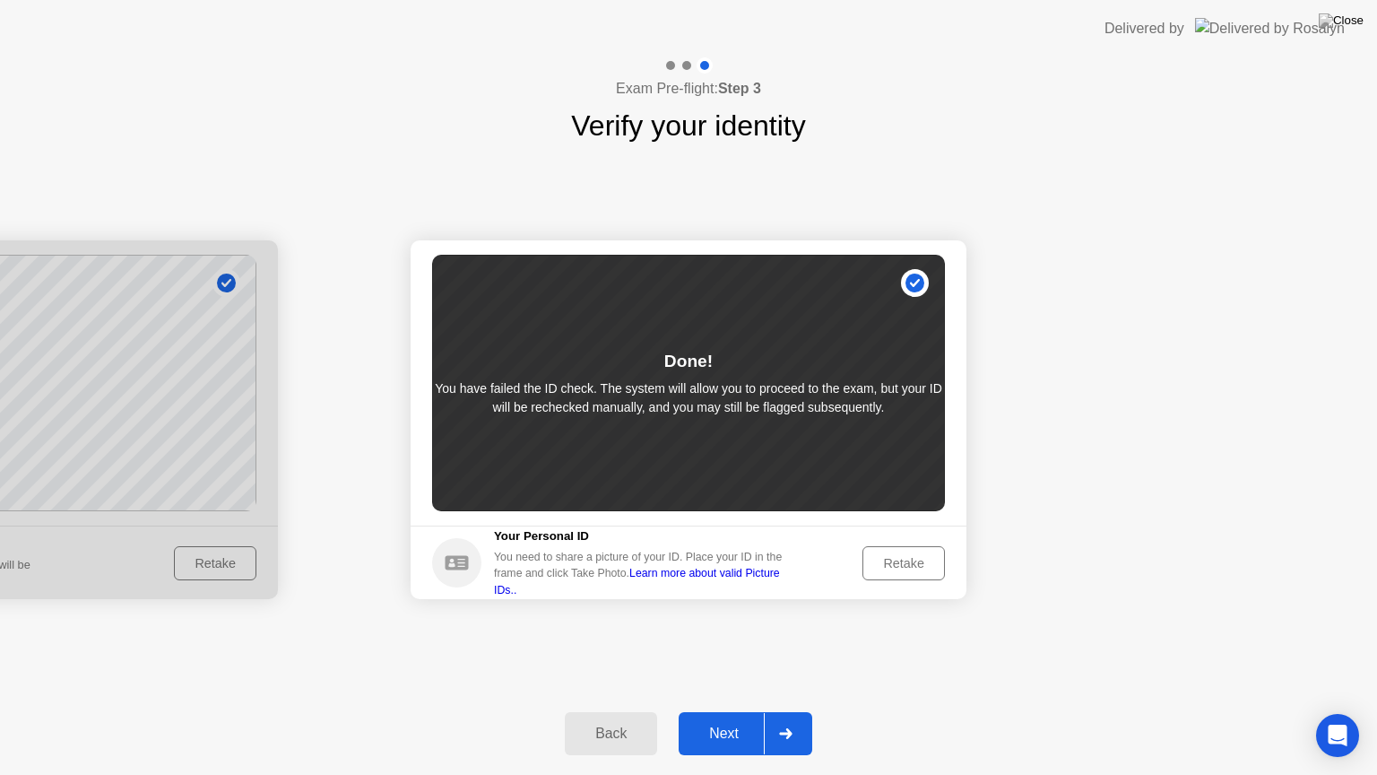
click at [719, 711] on div "Next" at bounding box center [724, 733] width 80 height 16
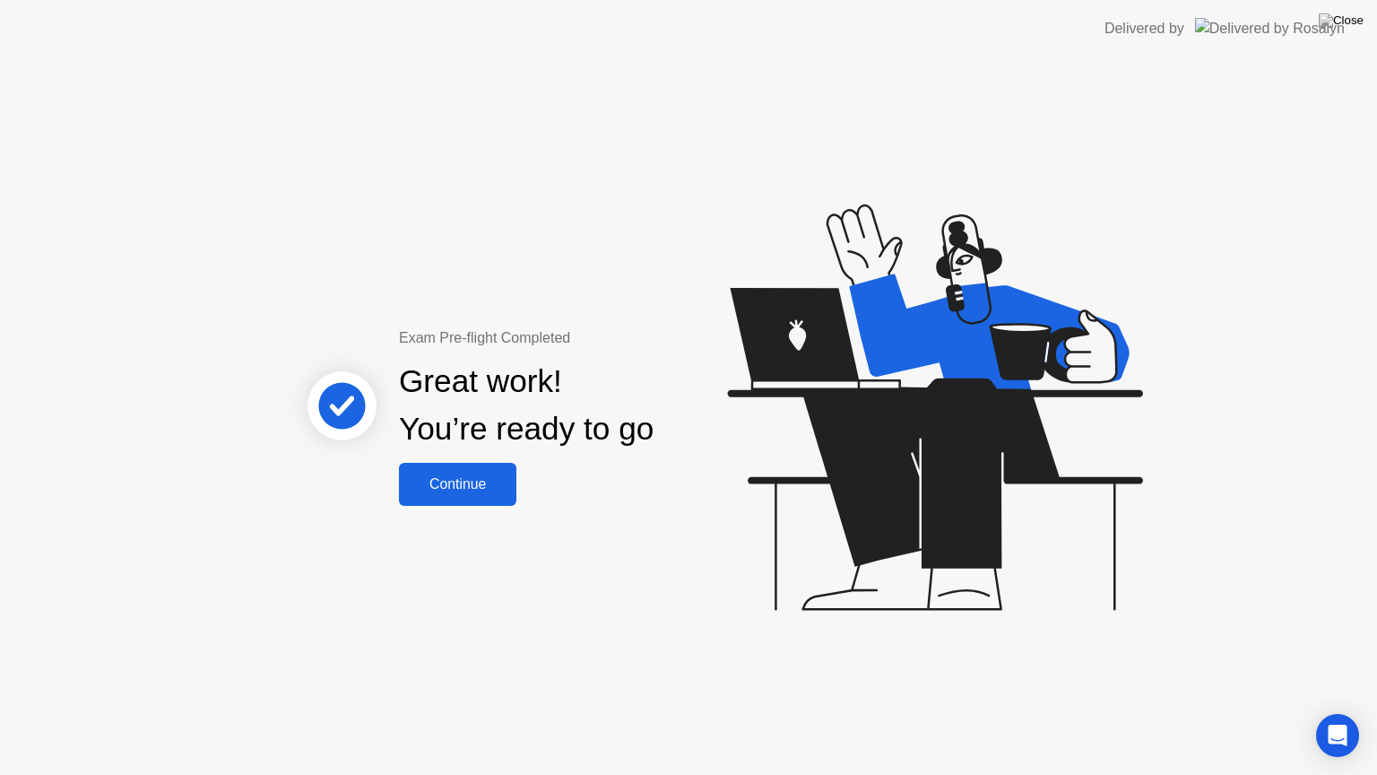
click at [428, 497] on button "Continue" at bounding box center [457, 484] width 117 height 43
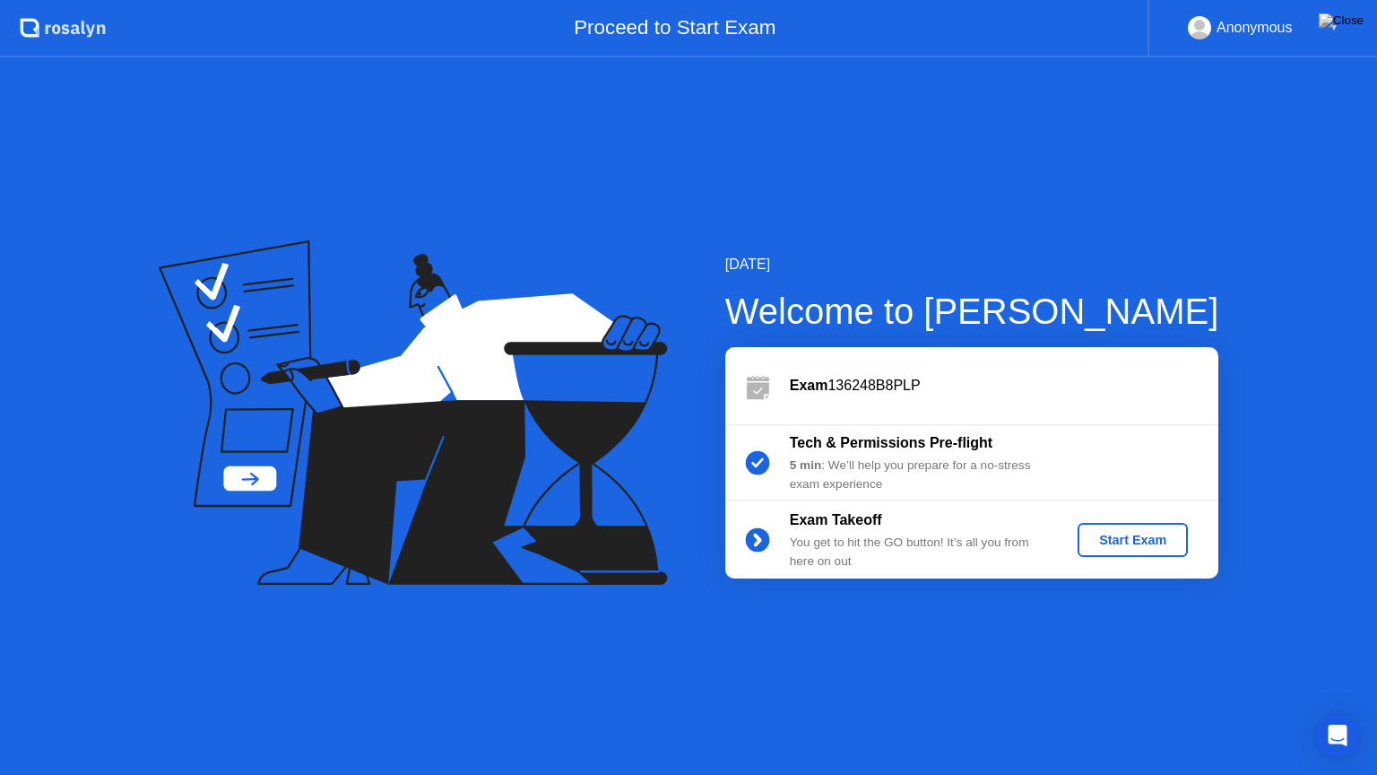
click at [1101, 535] on div "Start Exam" at bounding box center [1133, 540] width 96 height 14
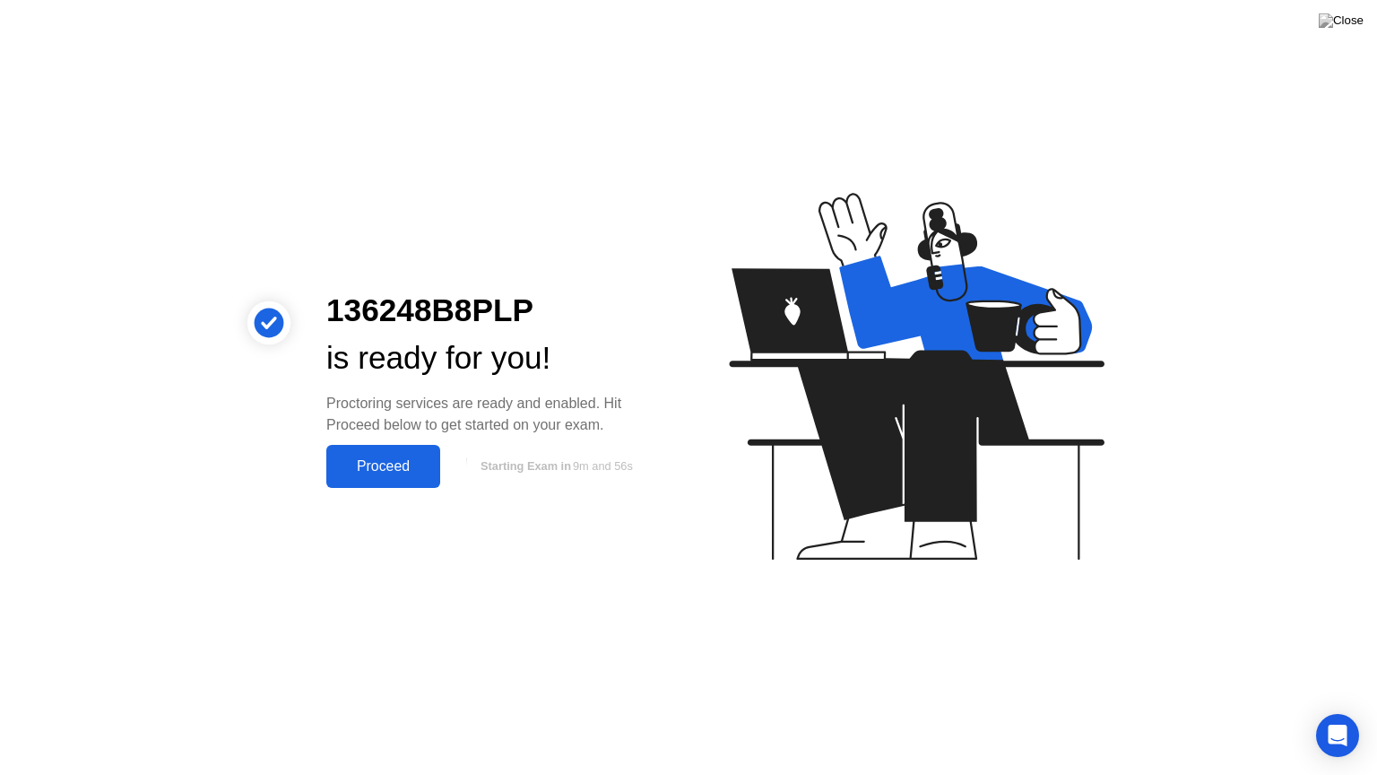
click at [428, 459] on div "Proceed" at bounding box center [383, 466] width 103 height 16
